Goal: Task Accomplishment & Management: Complete application form

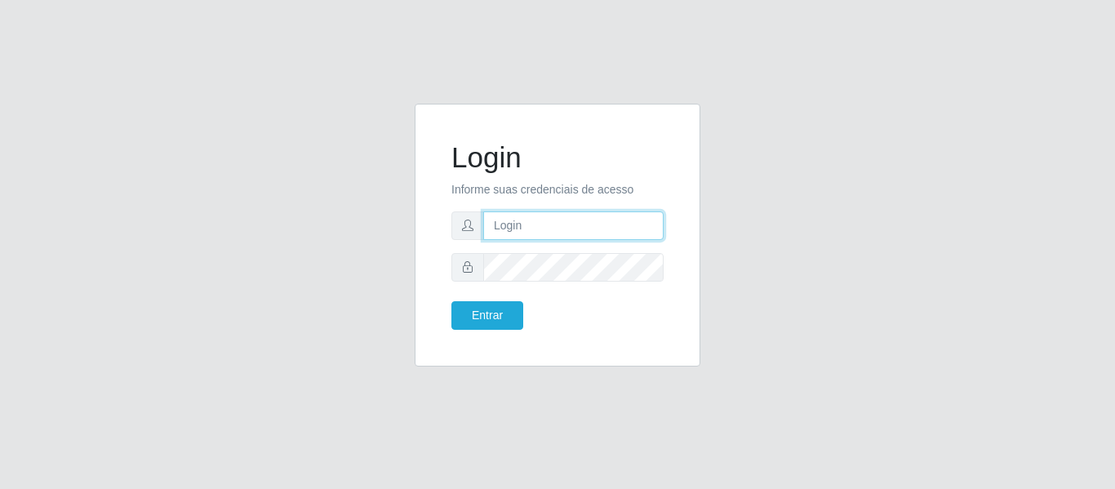
click at [601, 220] on input "text" at bounding box center [573, 225] width 180 height 29
type input "84 987917481"
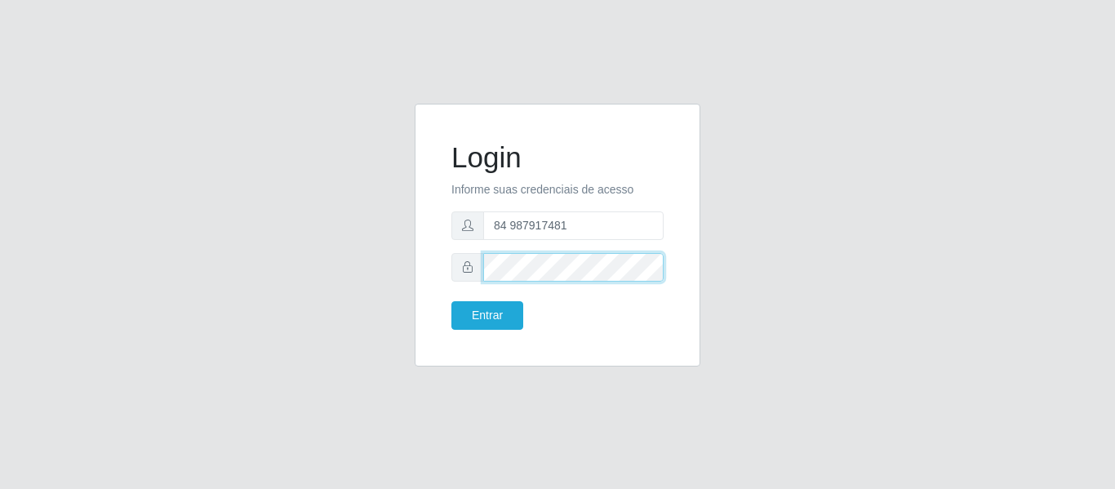
click at [451, 301] on button "Entrar" at bounding box center [487, 315] width 72 height 29
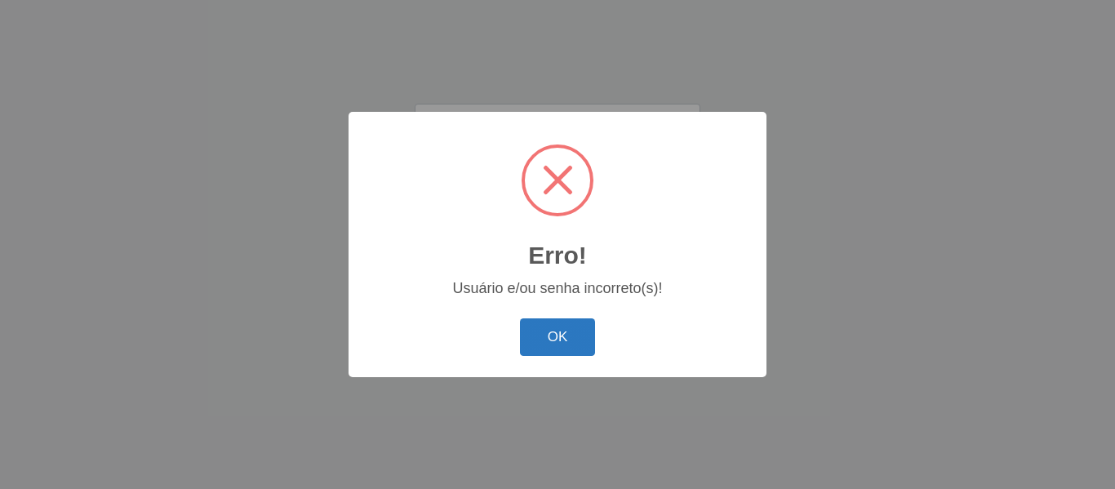
click at [564, 329] on button "OK" at bounding box center [558, 337] width 76 height 38
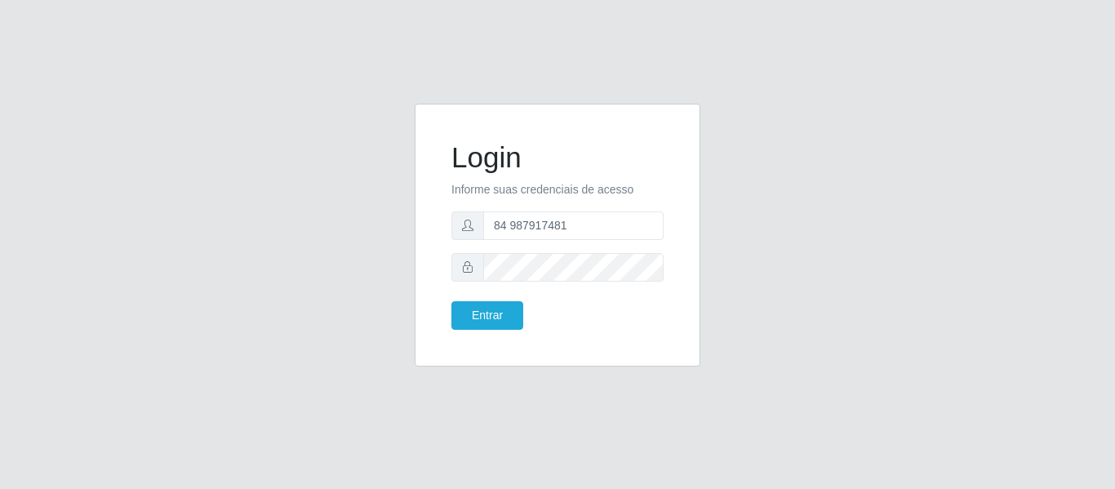
click at [514, 186] on p "Informe suas credenciais de acesso" at bounding box center [557, 189] width 212 height 17
